Goal: Task Accomplishment & Management: Manage account settings

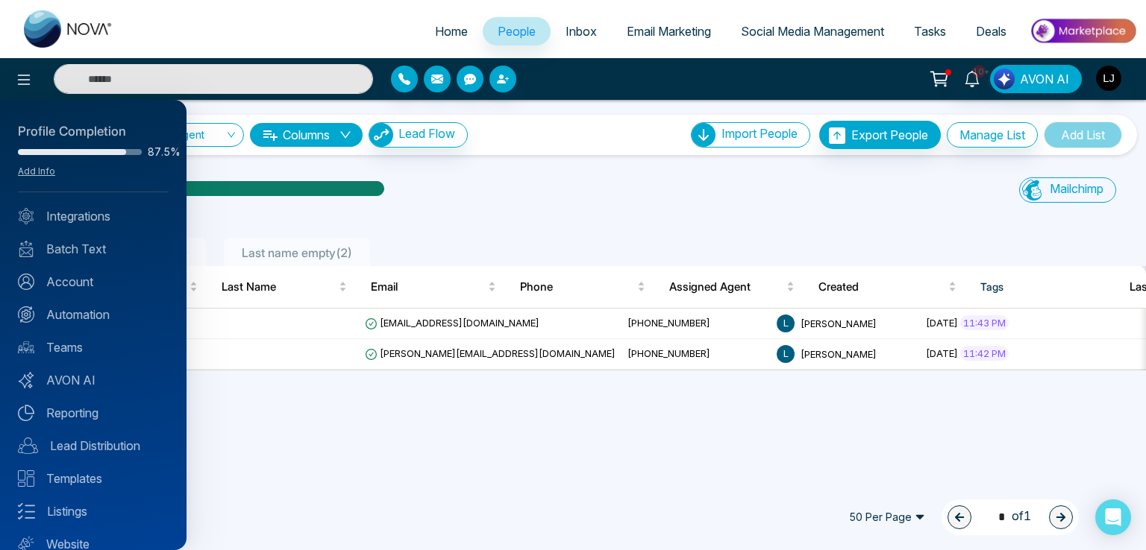
click at [350, 34] on div at bounding box center [573, 275] width 1146 height 550
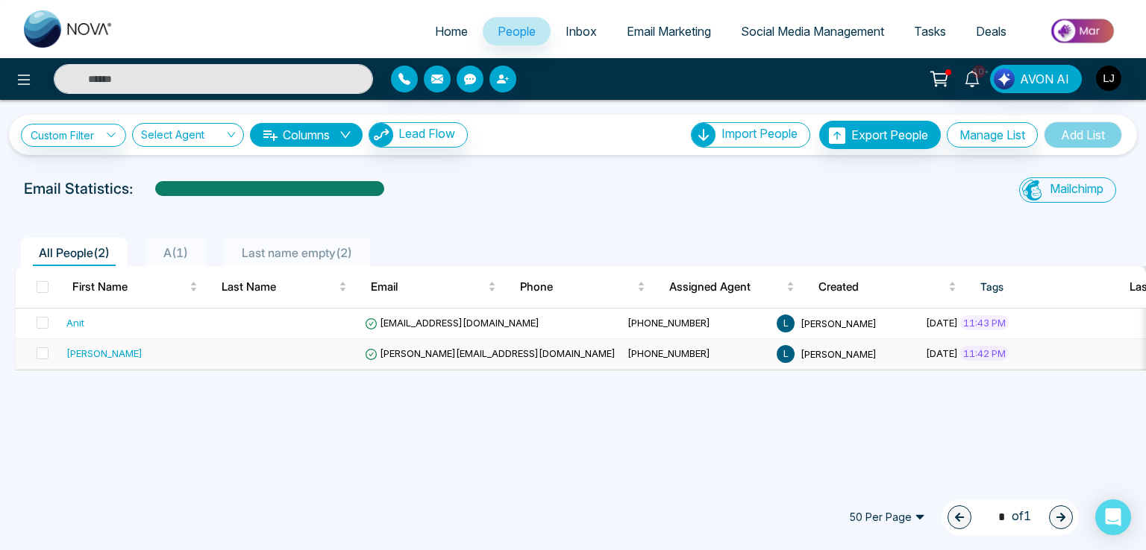
click at [392, 356] on span "[PERSON_NAME][EMAIL_ADDRESS][DOMAIN_NAME]" at bounding box center [490, 354] width 251 height 12
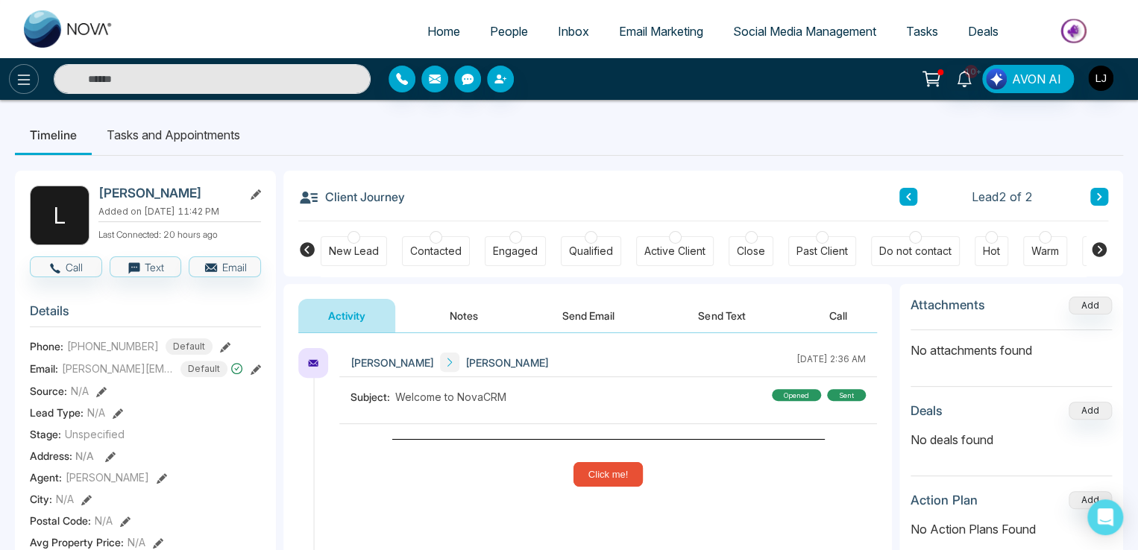
click at [31, 82] on icon at bounding box center [24, 80] width 18 height 18
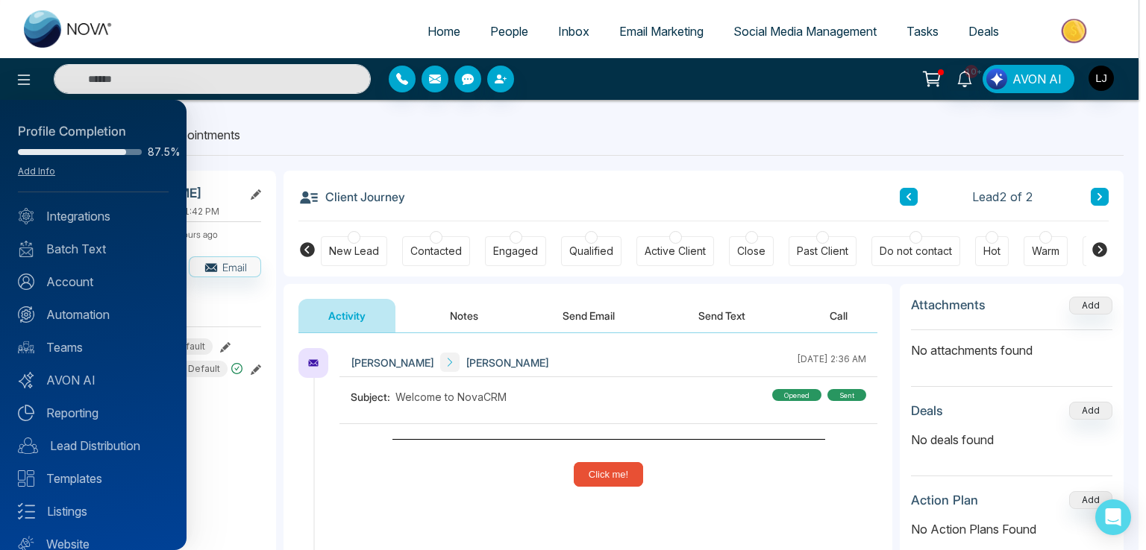
click at [450, 125] on div at bounding box center [573, 275] width 1146 height 550
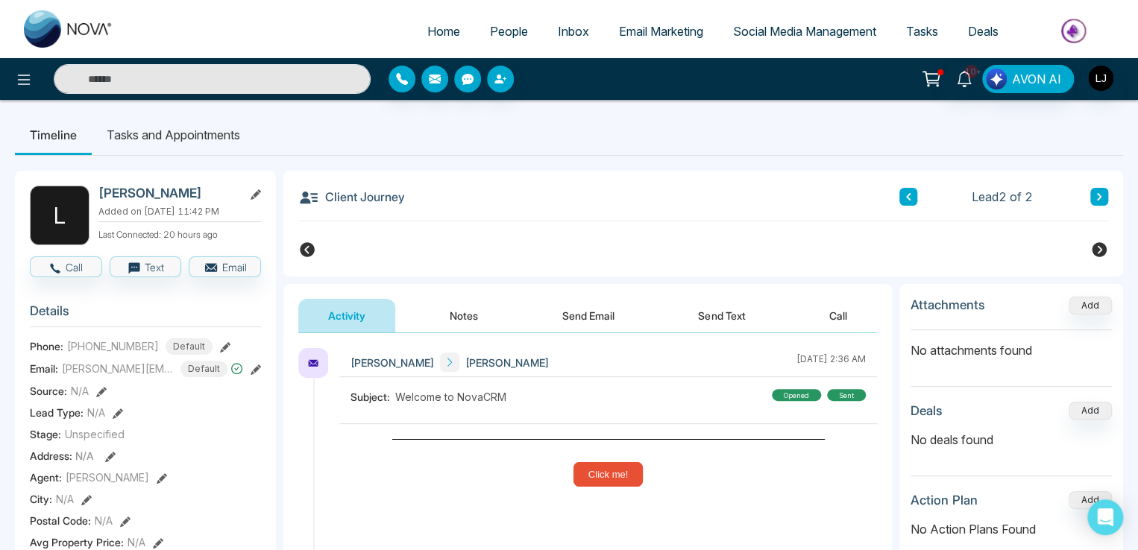
scroll to position [0, 325]
